Goal: Task Accomplishment & Management: Manage account settings

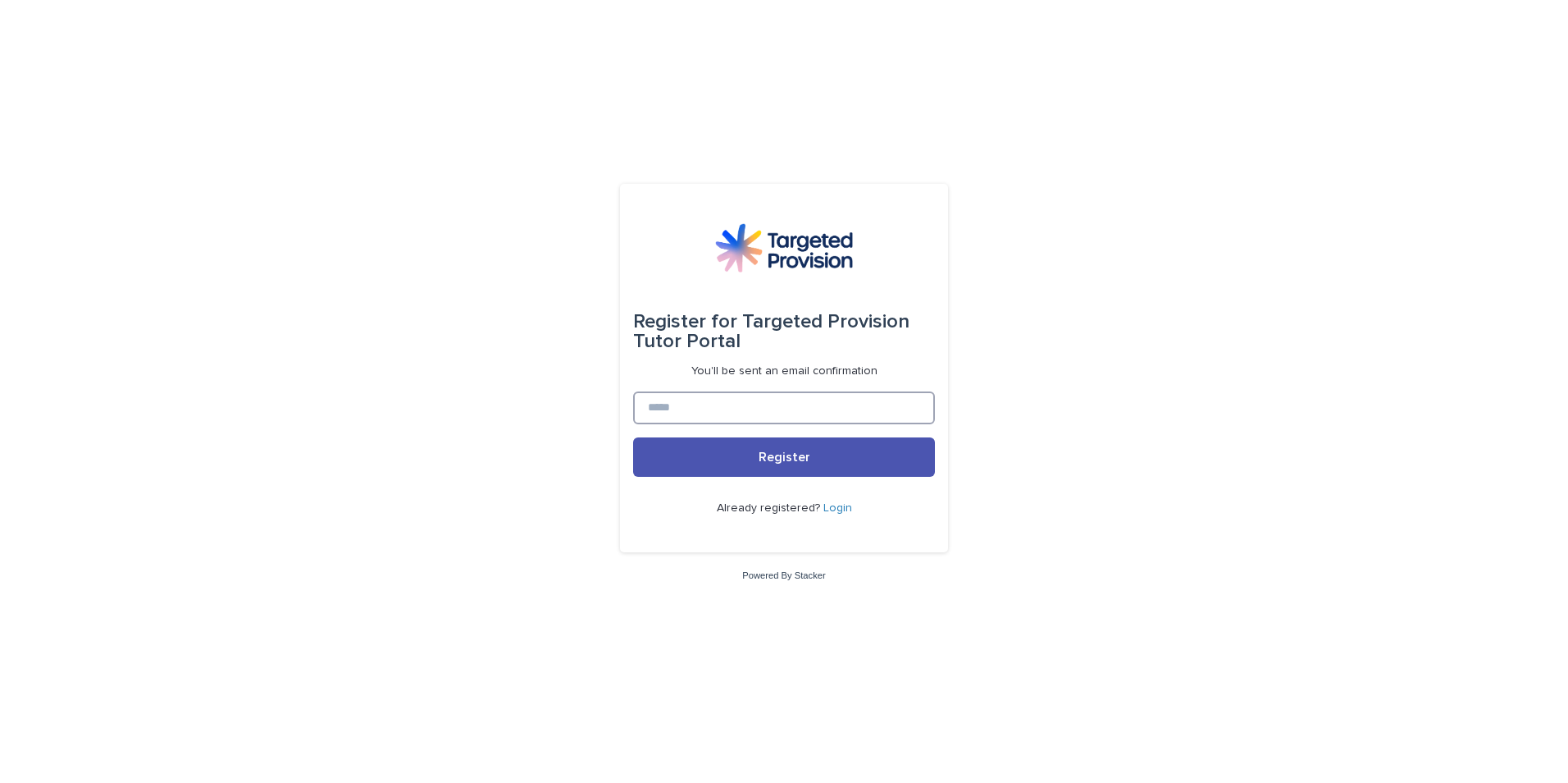
click at [691, 420] on input at bounding box center [784, 408] width 302 height 33
type input "**********"
click at [715, 464] on button "Register" at bounding box center [784, 457] width 302 height 40
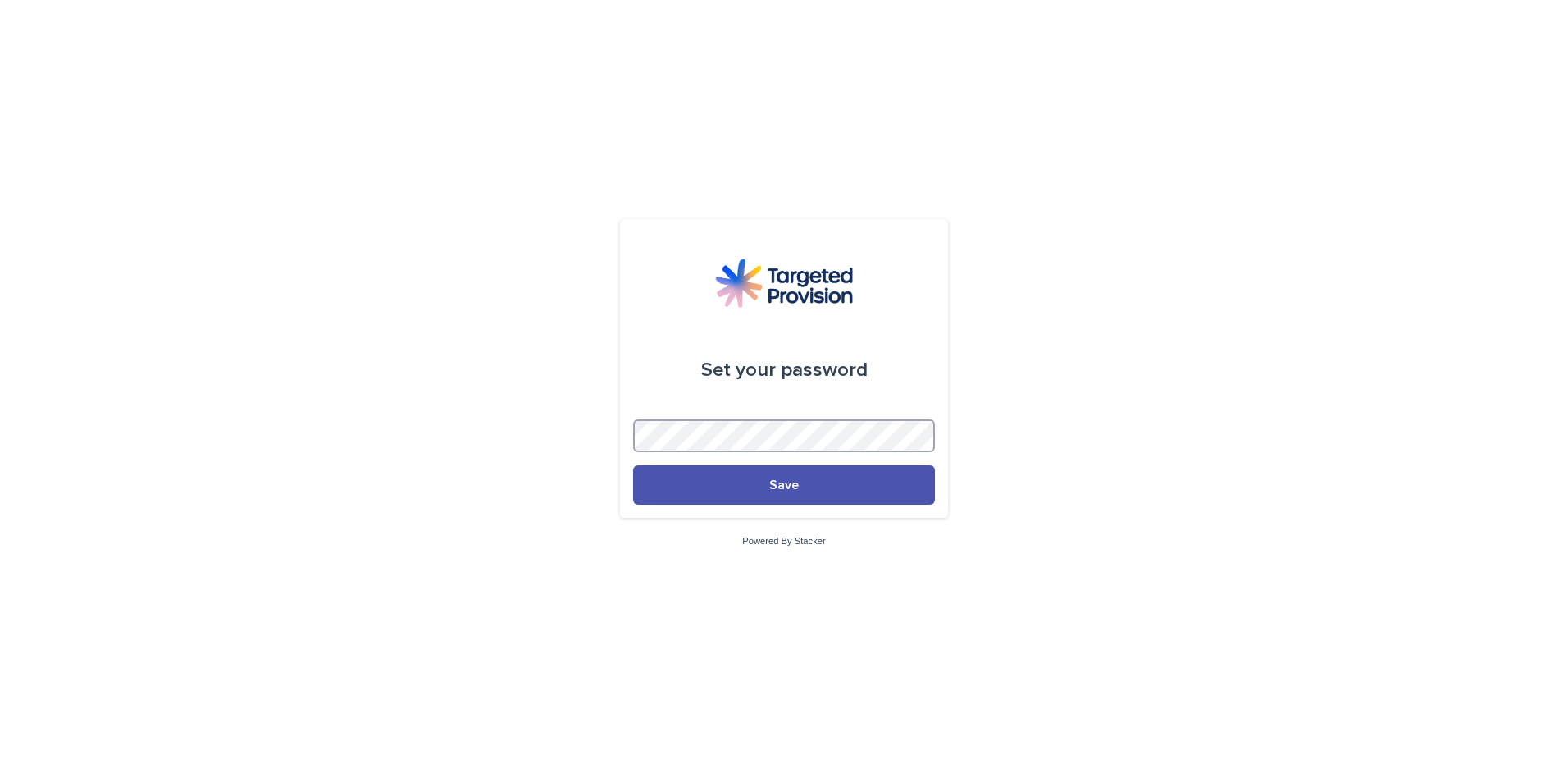
click at [634, 465] on button "Save" at bounding box center [784, 485] width 302 height 40
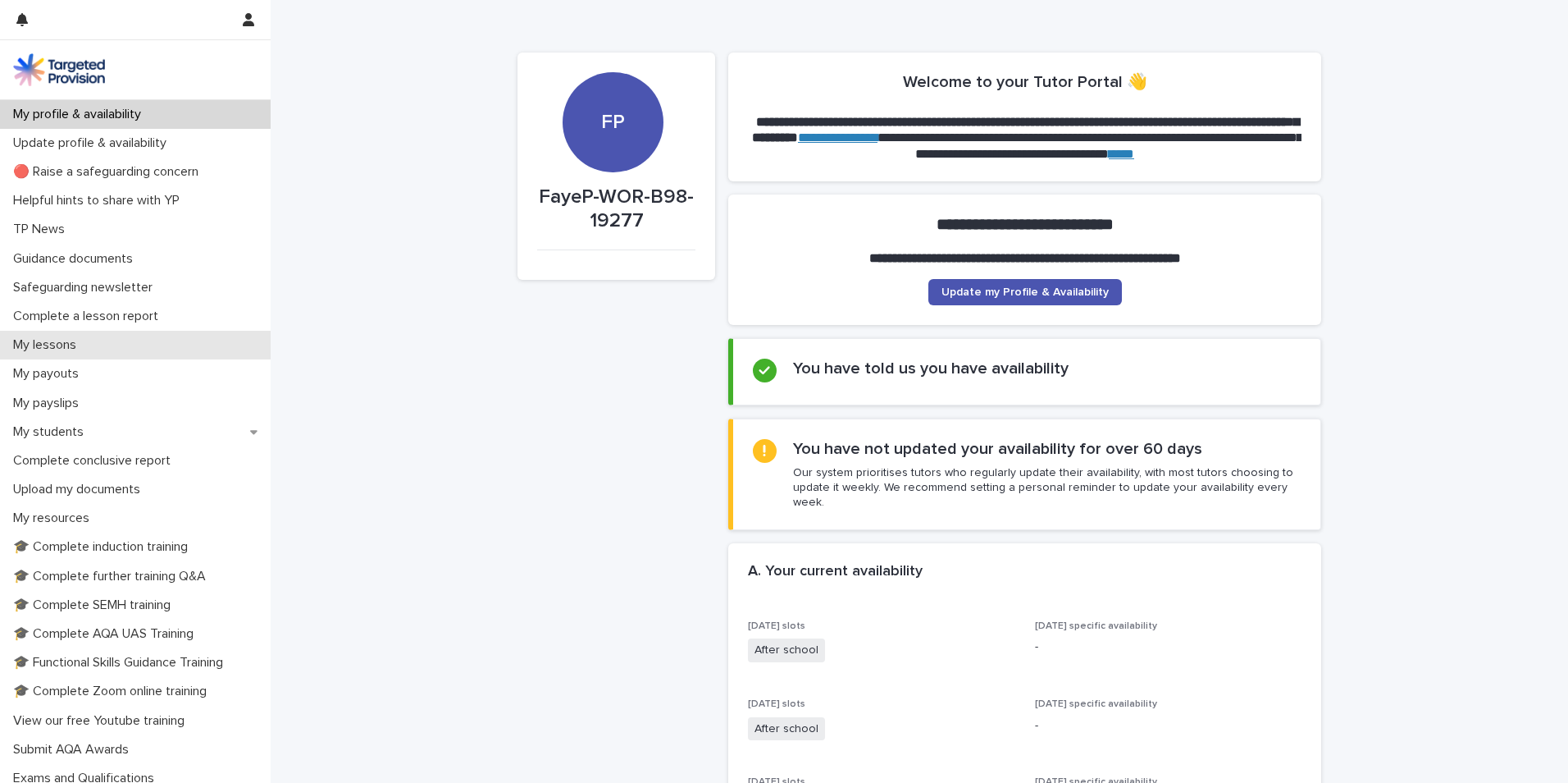
click at [61, 348] on p "My lessons" at bounding box center [48, 345] width 83 height 15
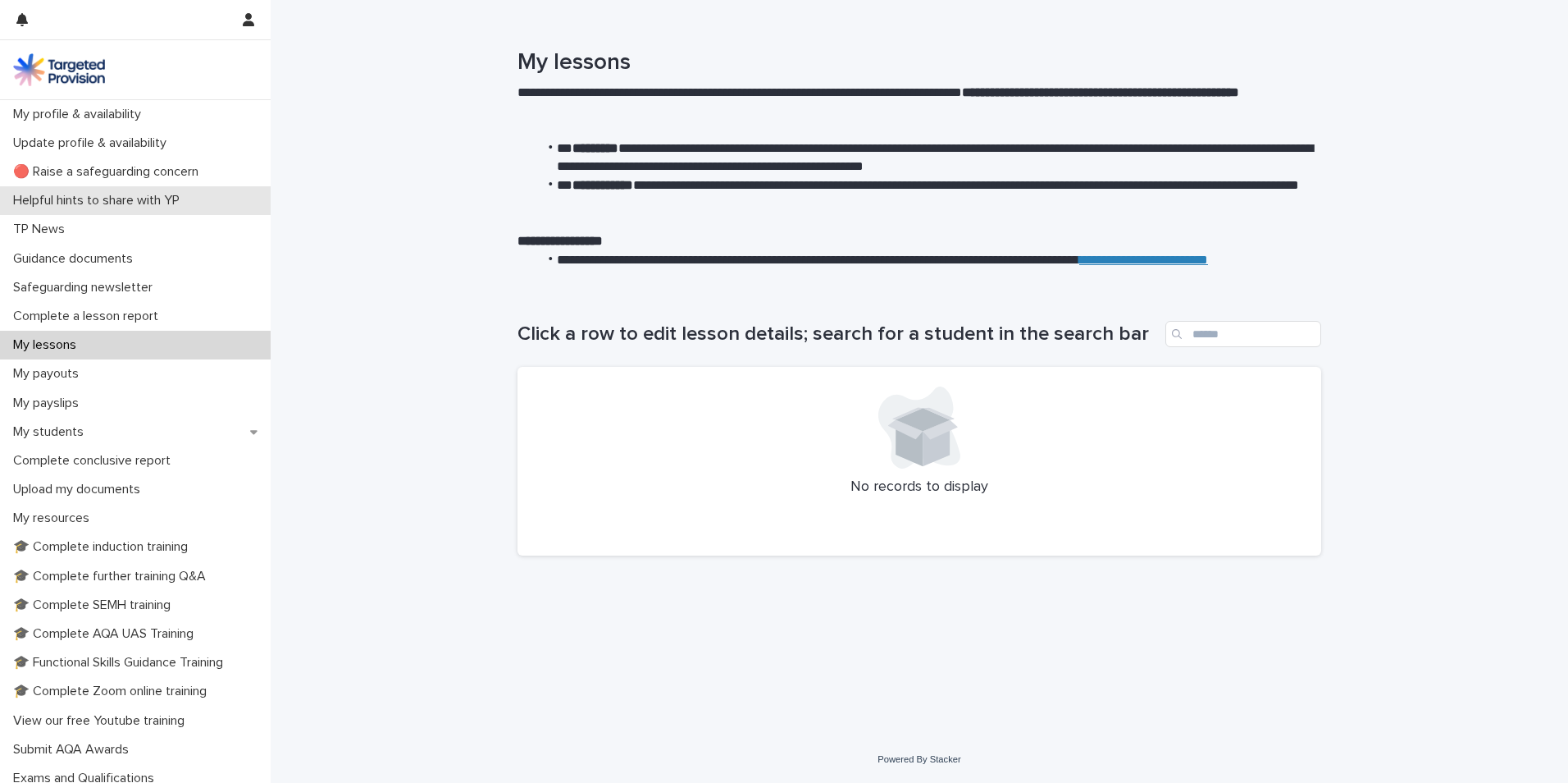
click at [169, 204] on p "Helpful hints to share with YP" at bounding box center [99, 200] width 186 height 15
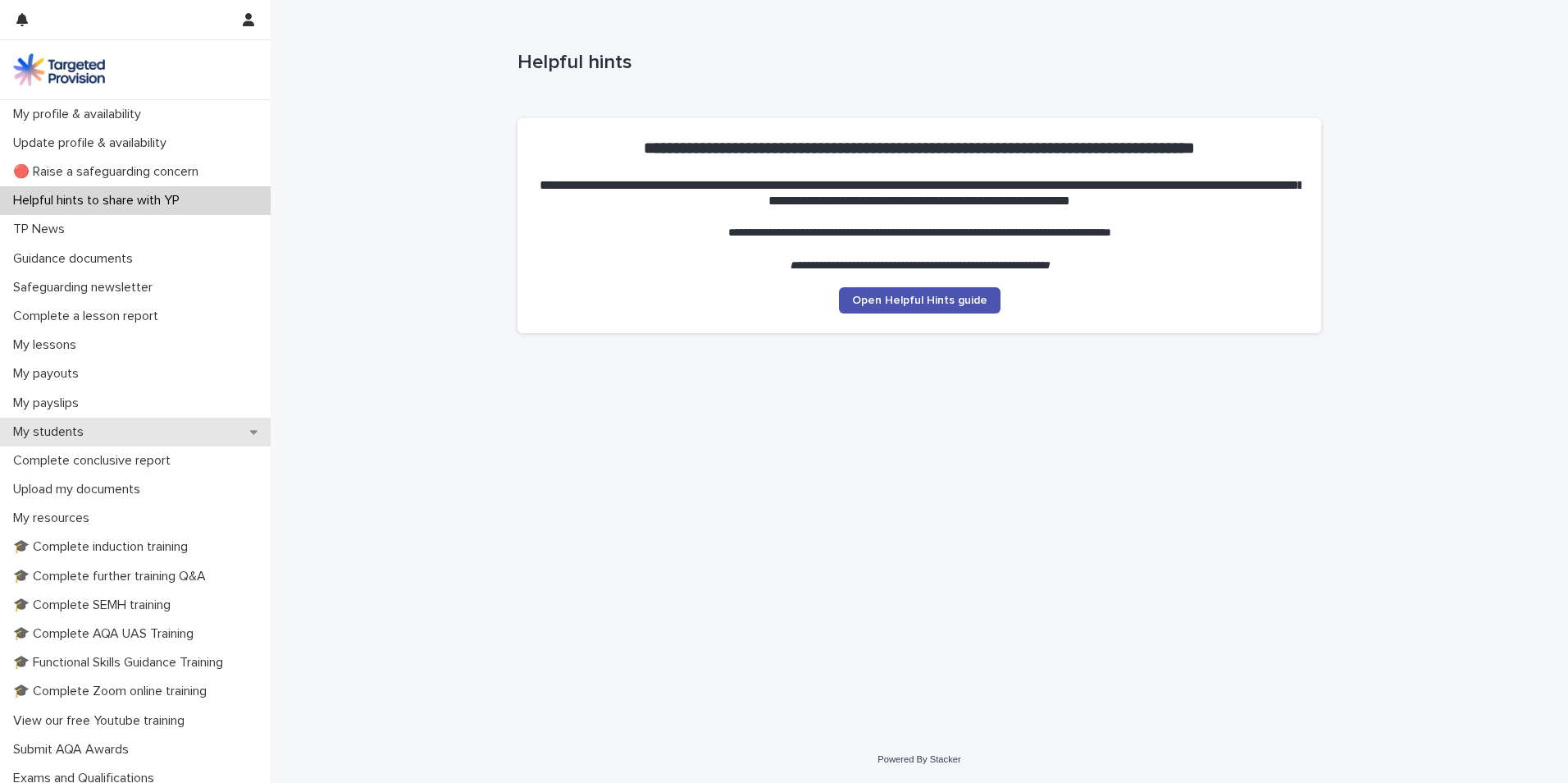
click at [25, 427] on p "My students" at bounding box center [51, 431] width 91 height 15
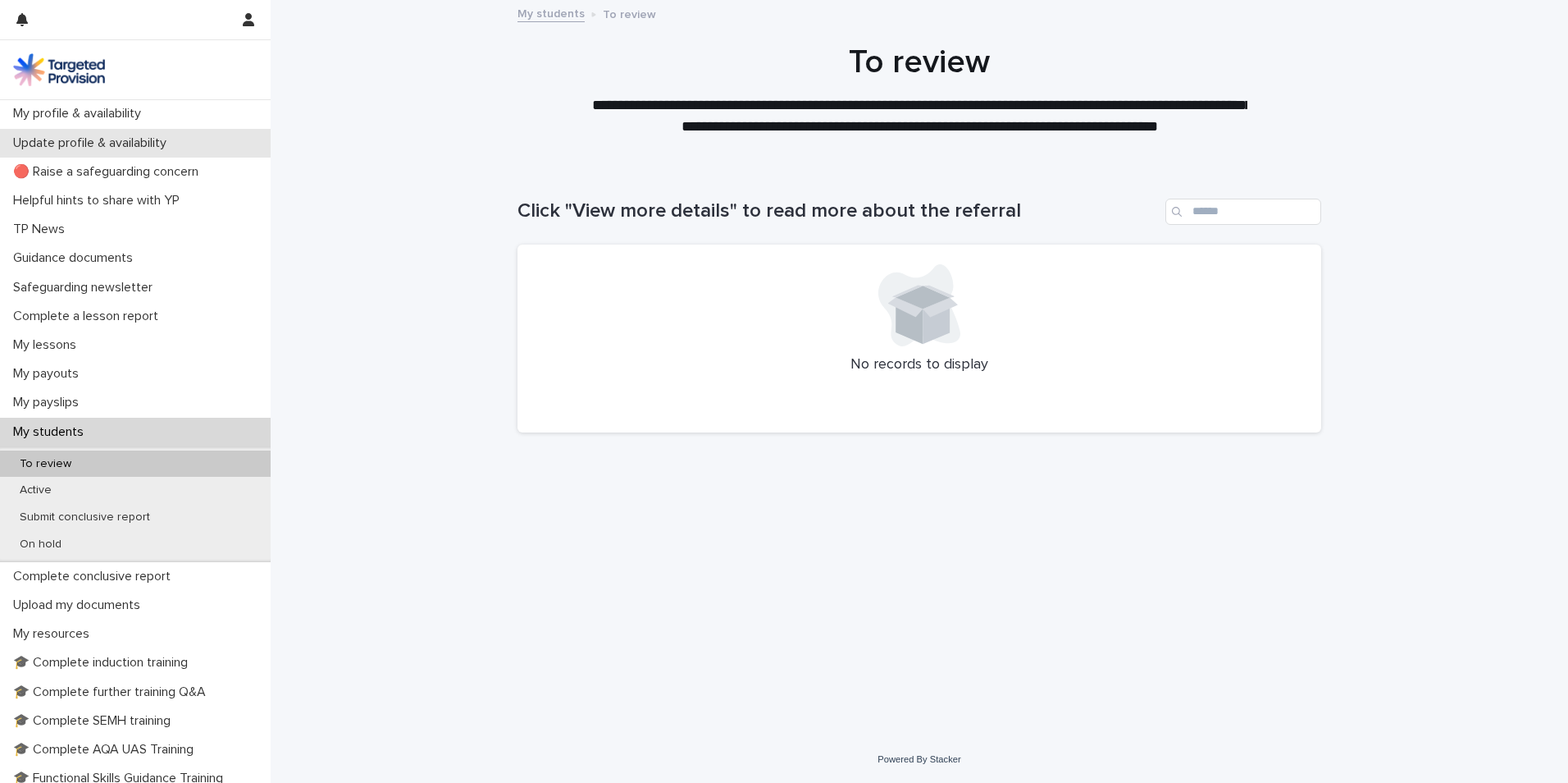
click at [154, 144] on p "Update profile & availability" at bounding box center [92, 143] width 173 height 15
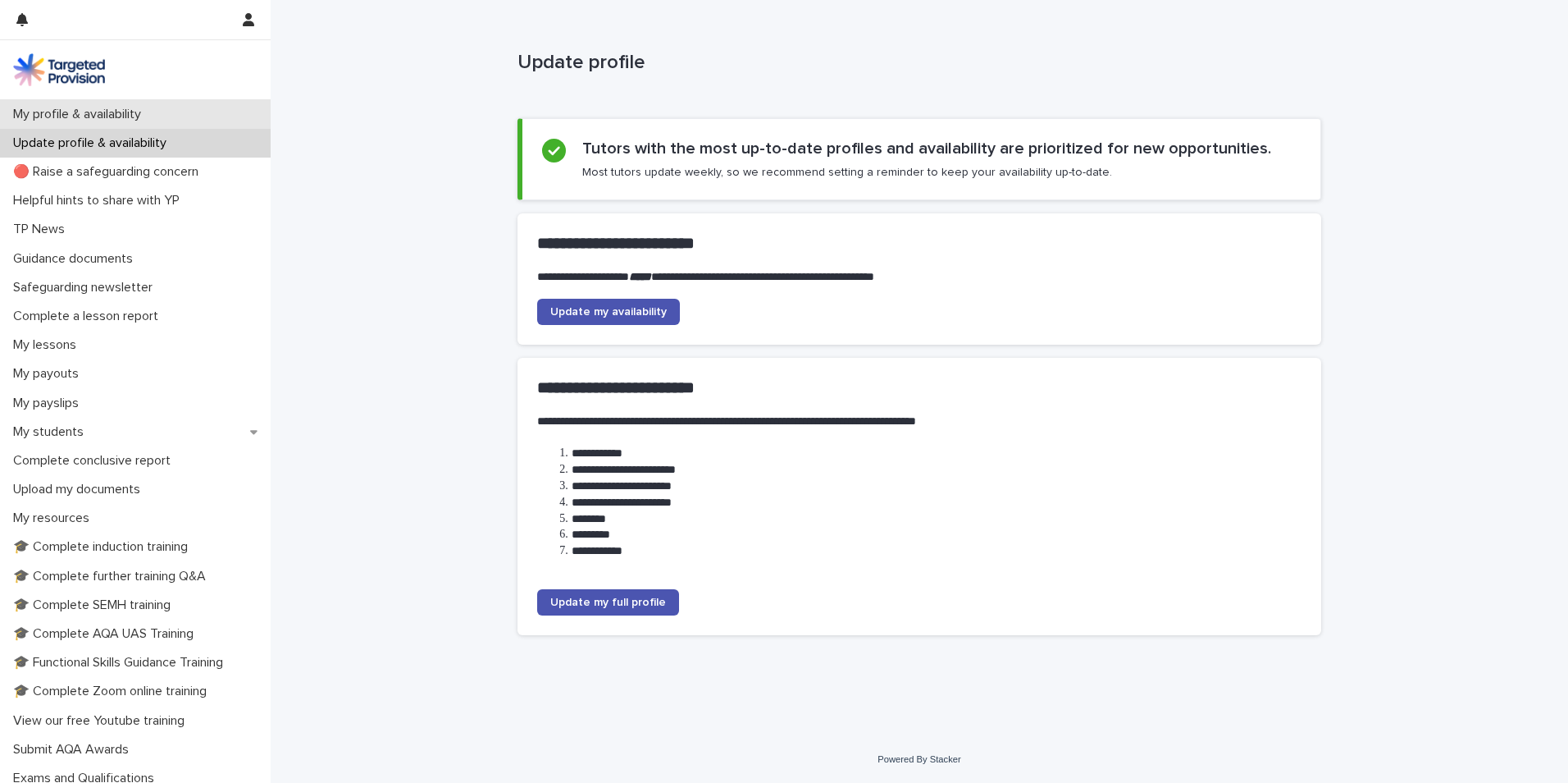
click at [144, 113] on p "My profile & availability" at bounding box center [80, 114] width 148 height 15
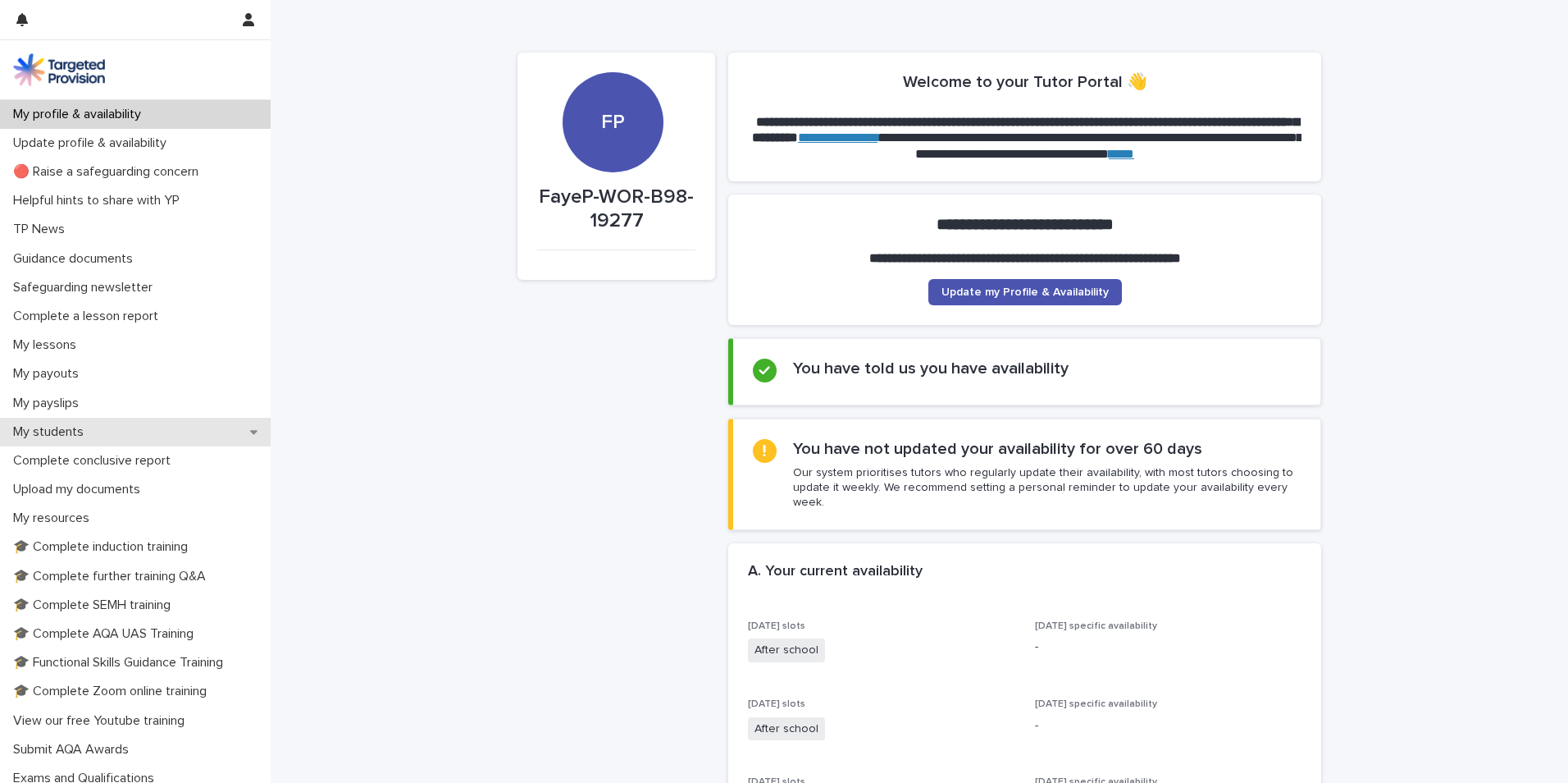
click at [85, 444] on div "My students" at bounding box center [136, 432] width 271 height 29
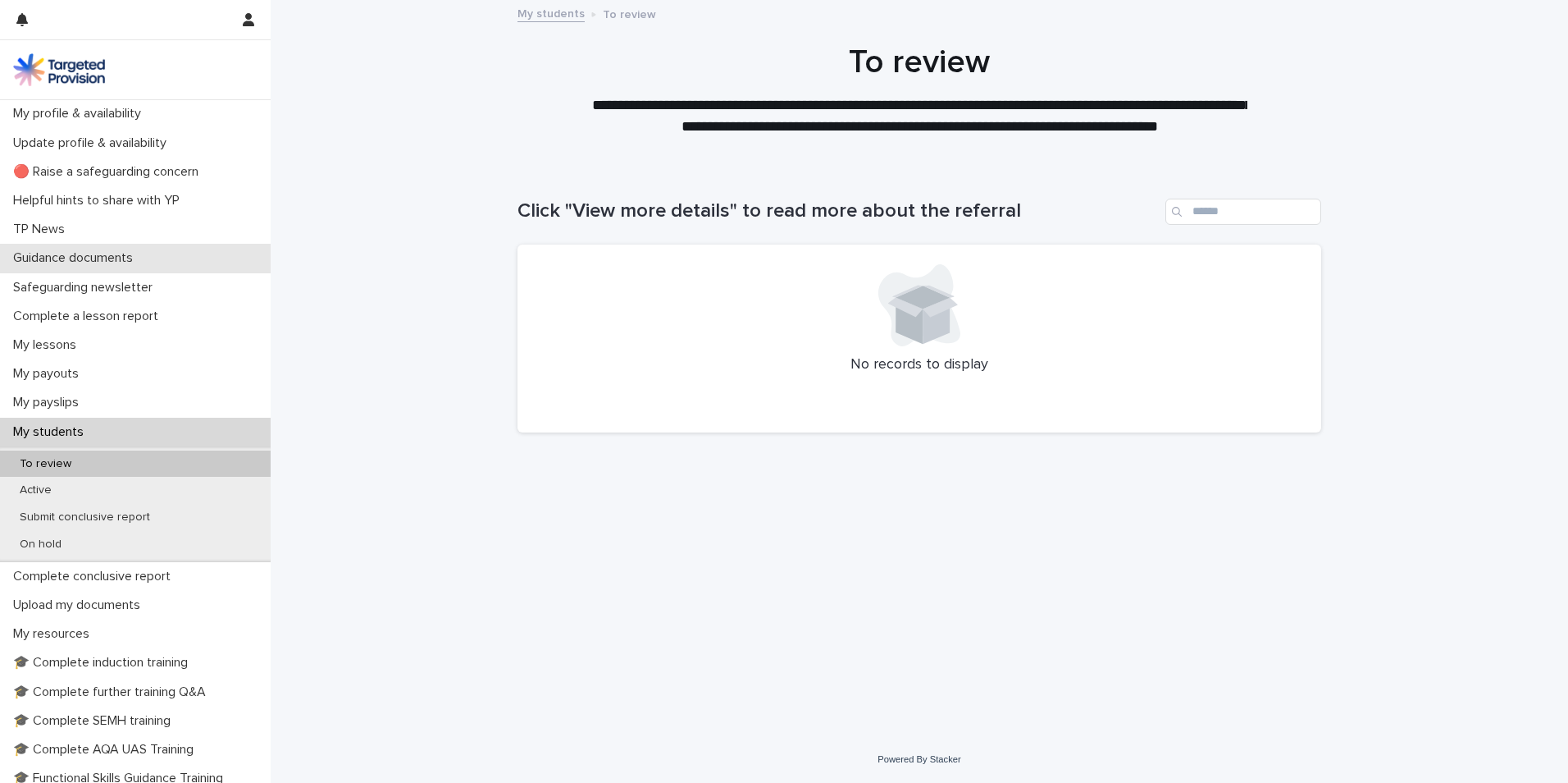
click at [59, 256] on p "Guidance documents" at bounding box center [75, 258] width 139 height 15
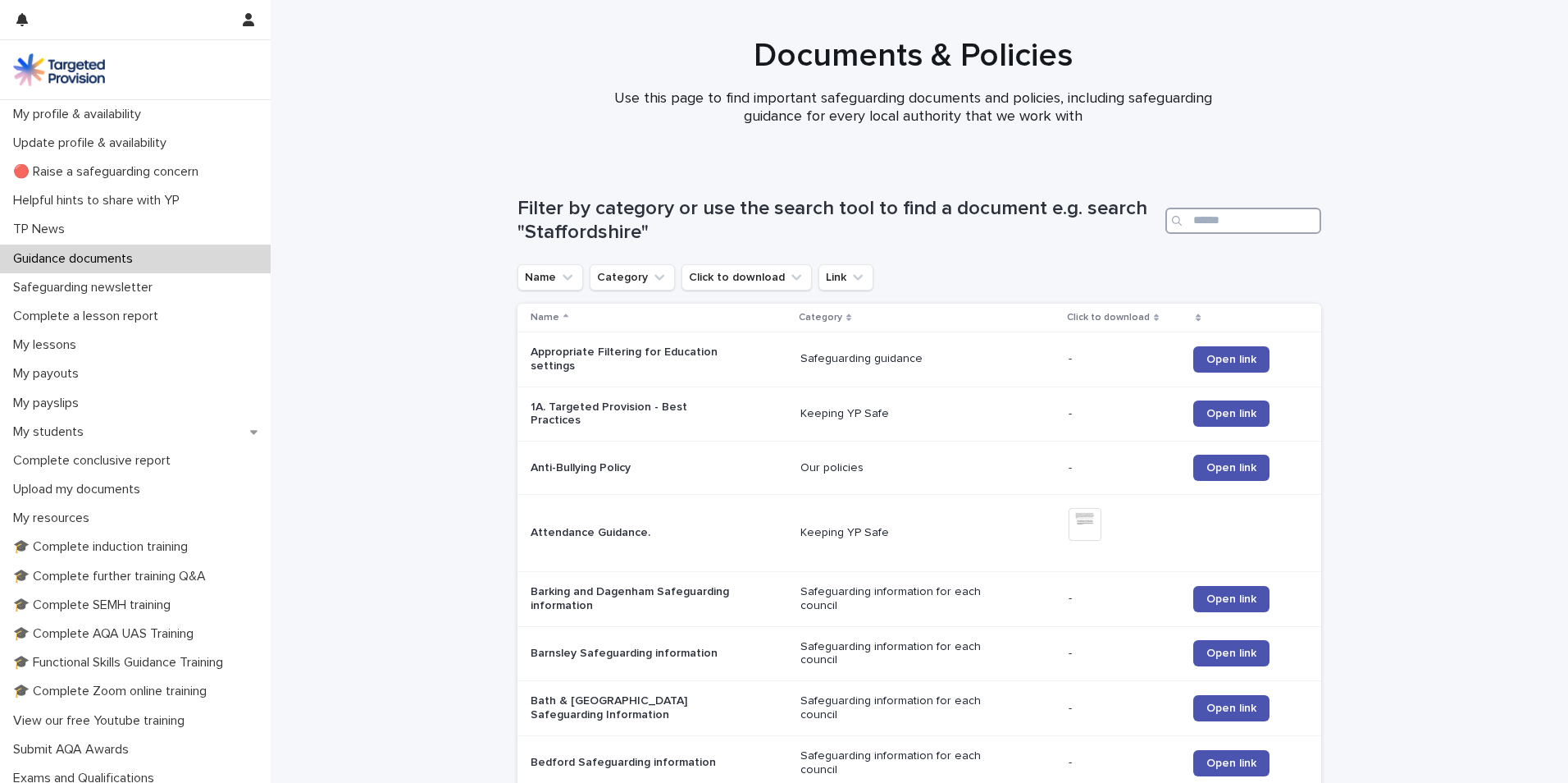
click at [1213, 224] on input "Search" at bounding box center [1244, 220] width 156 height 26
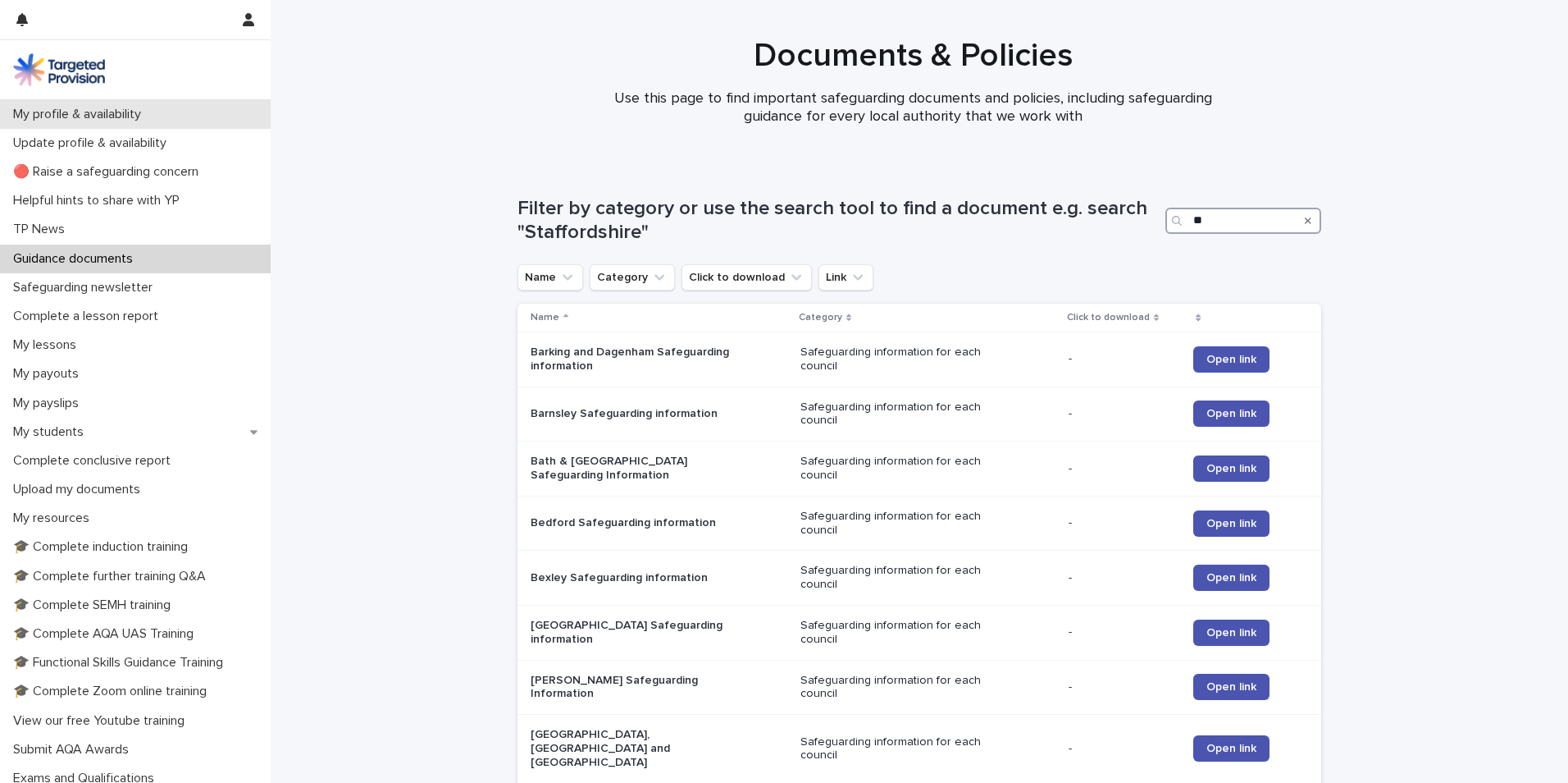
type input "**"
click at [154, 121] on p "My profile & availability" at bounding box center [80, 114] width 148 height 15
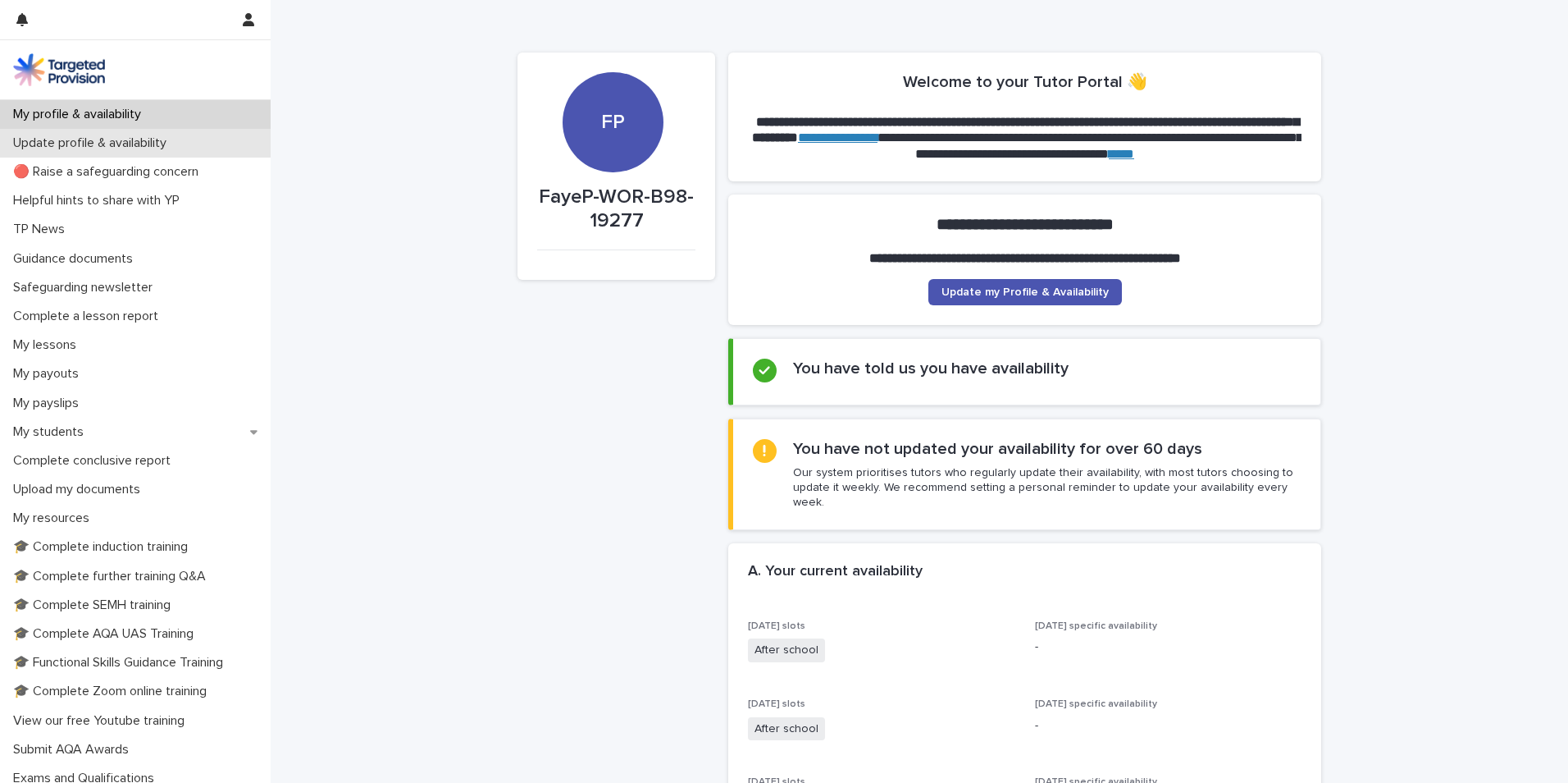
click at [150, 134] on div "Update profile & availability" at bounding box center [136, 143] width 271 height 29
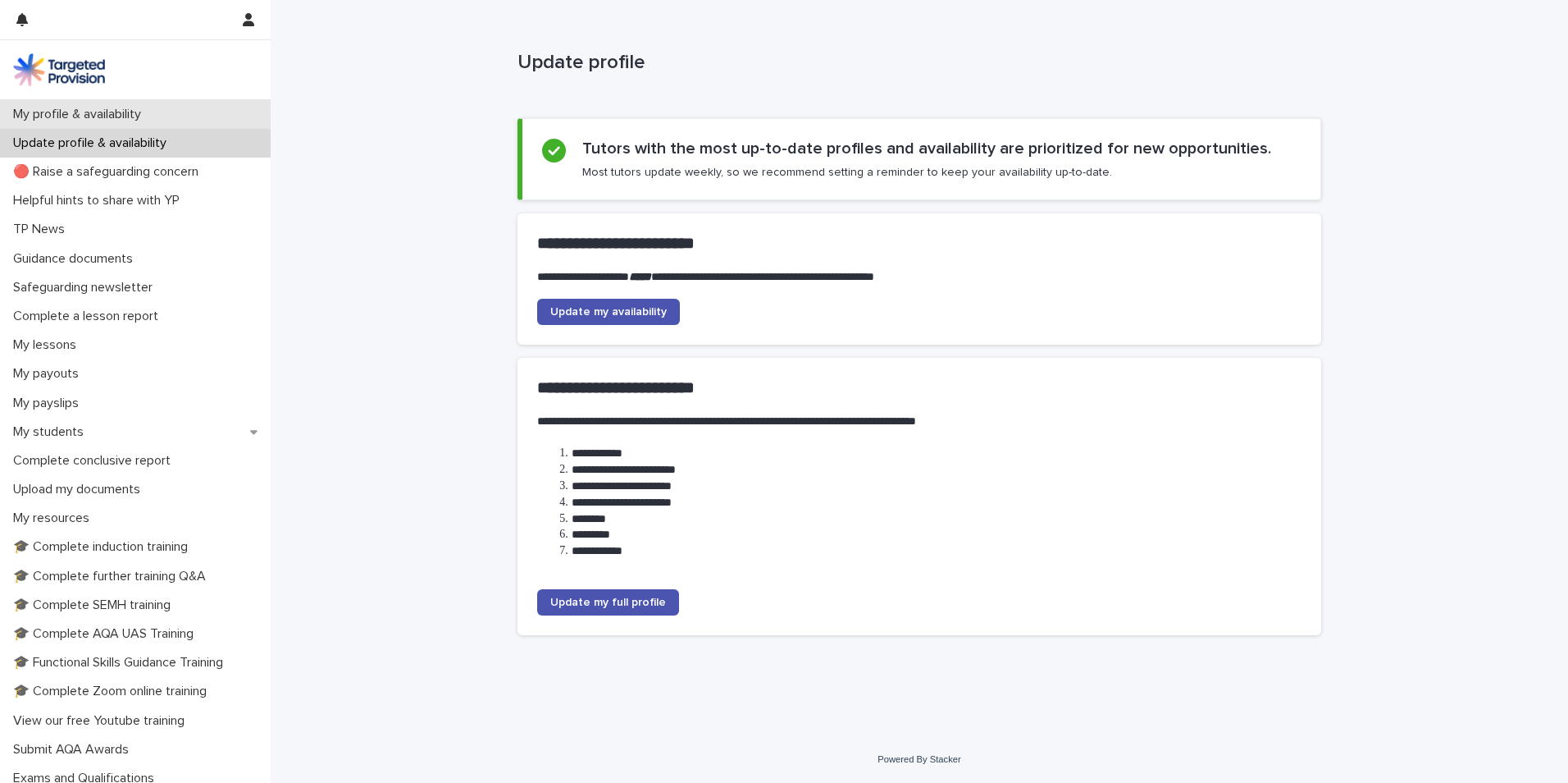
click at [59, 112] on p "My profile & availability" at bounding box center [80, 114] width 148 height 15
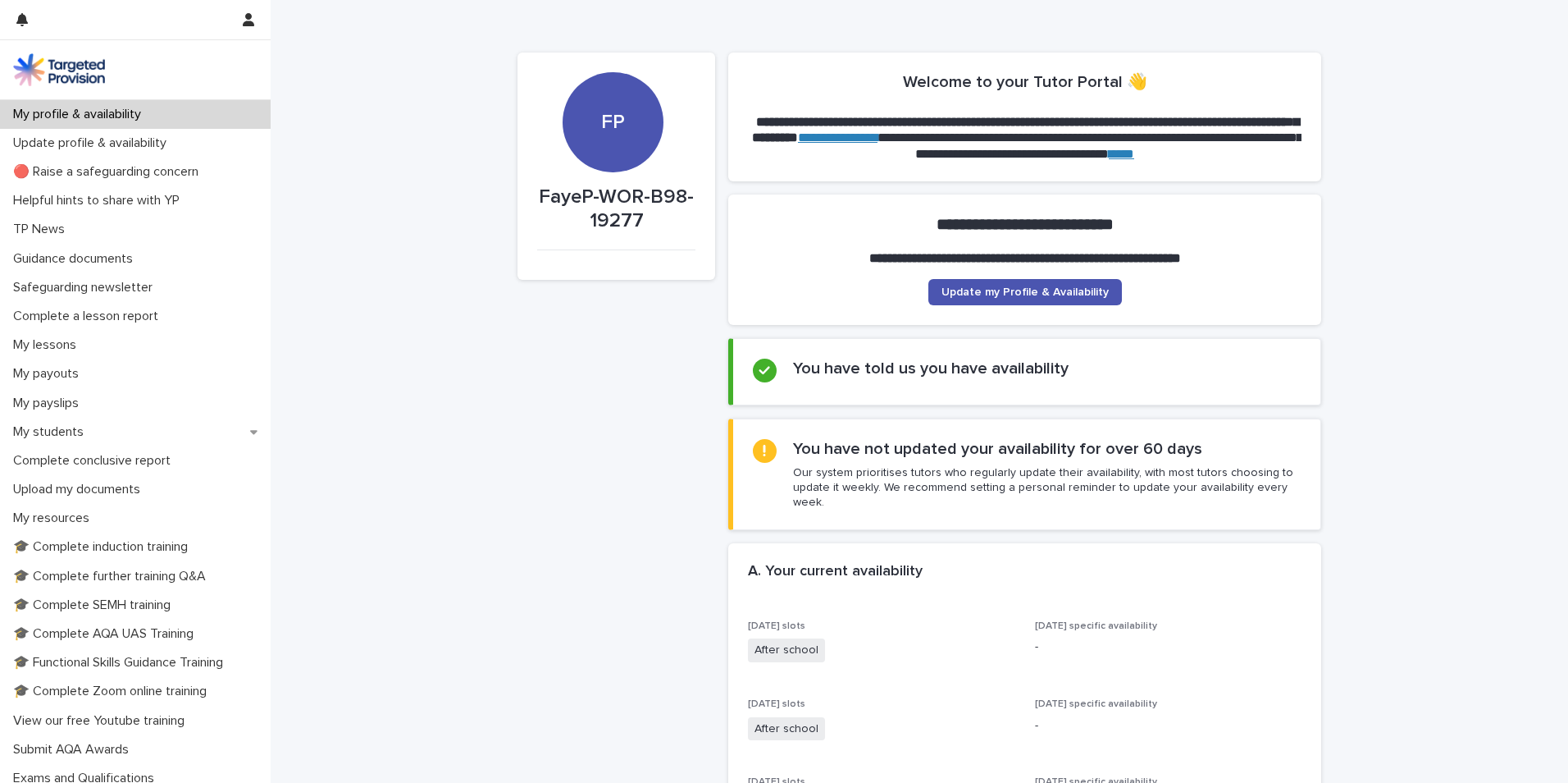
click at [603, 212] on p "FayeP-WOR-B98-19277" at bounding box center [617, 209] width 158 height 48
drag, startPoint x: 231, startPoint y: 18, endPoint x: 241, endPoint y: 22, distance: 10.8
click at [240, 21] on div at bounding box center [136, 20] width 271 height 40
click at [242, 22] on button "button" at bounding box center [249, 20] width 31 height 40
click at [236, 61] on p "Log Out" at bounding box center [200, 69] width 103 height 28
